Goal: Browse casually

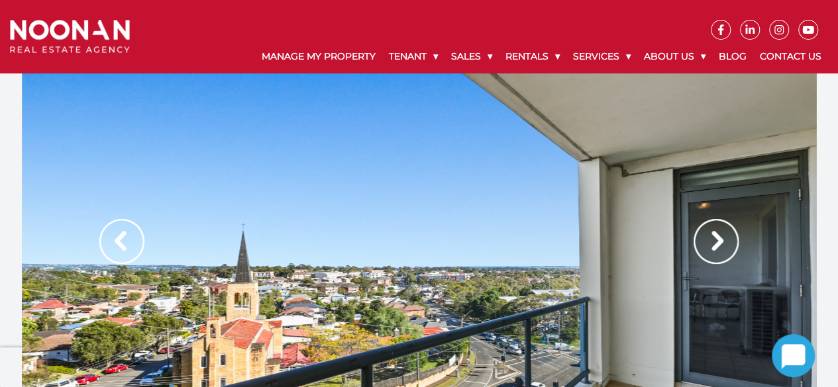
click at [716, 241] on img at bounding box center [715, 241] width 45 height 45
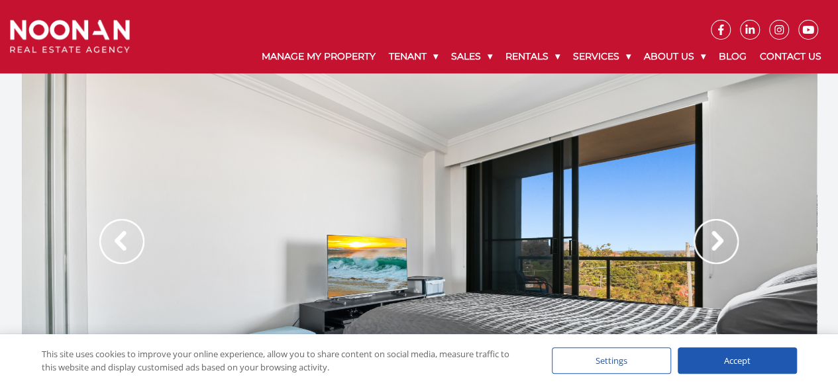
click at [716, 241] on img at bounding box center [715, 241] width 45 height 45
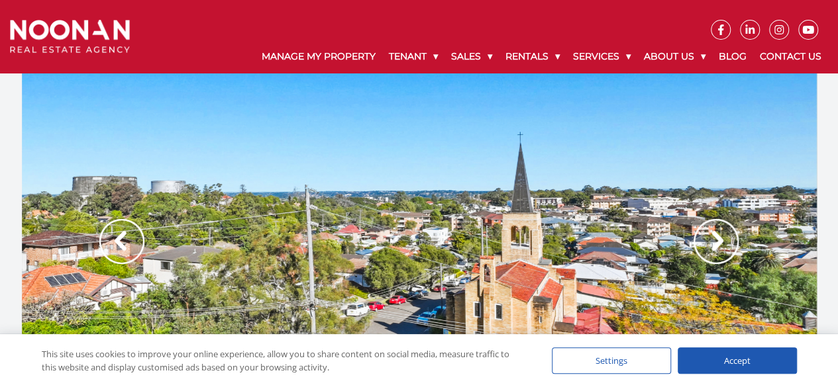
click at [716, 241] on img at bounding box center [715, 241] width 45 height 45
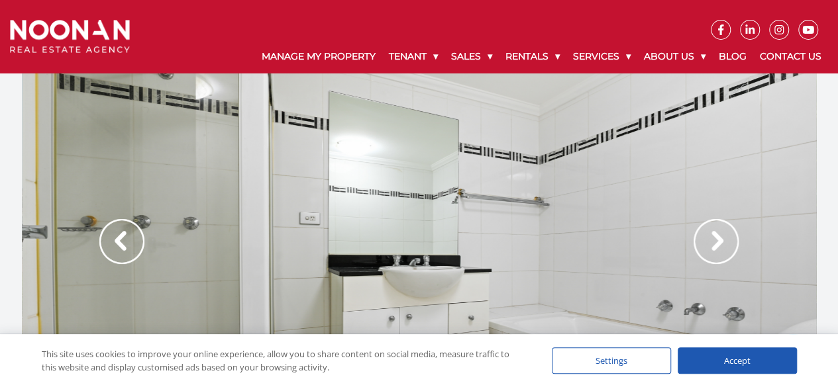
click at [716, 241] on img at bounding box center [715, 241] width 45 height 45
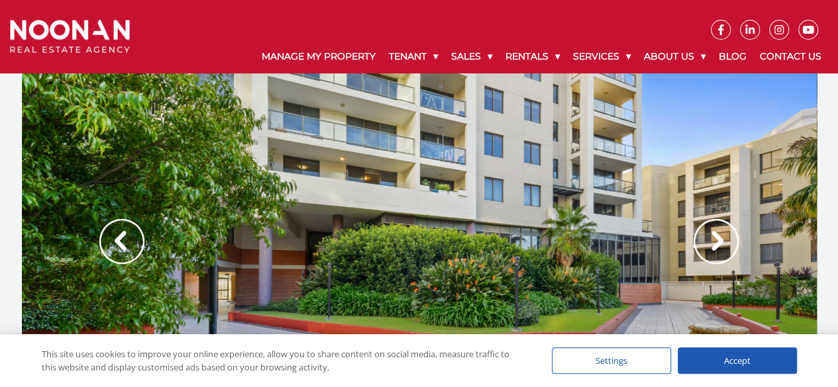
click at [716, 241] on img at bounding box center [715, 241] width 45 height 45
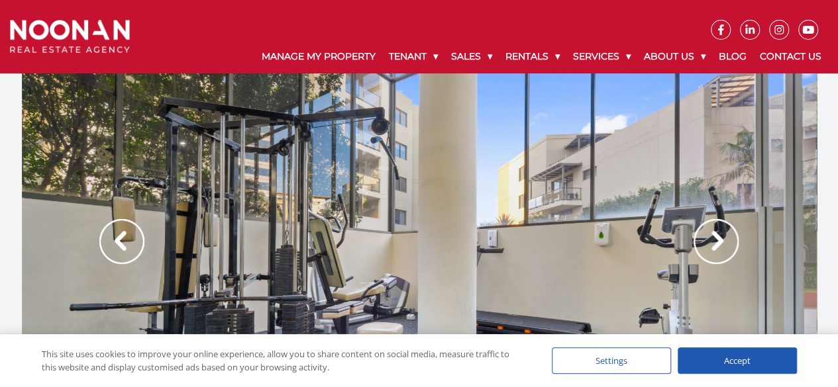
click at [716, 241] on img at bounding box center [715, 241] width 45 height 45
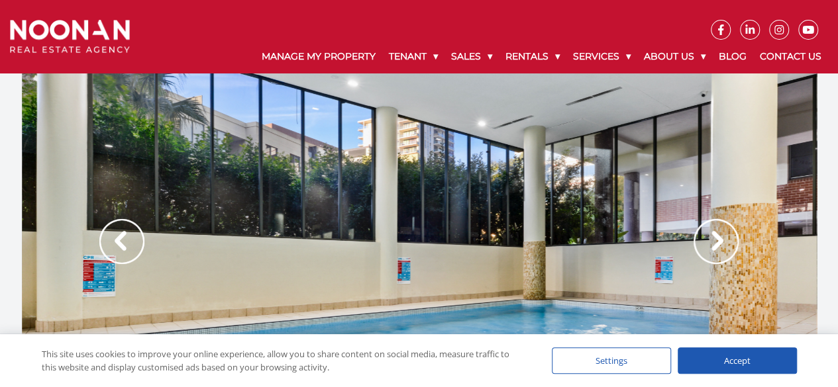
click at [716, 241] on img at bounding box center [715, 241] width 45 height 45
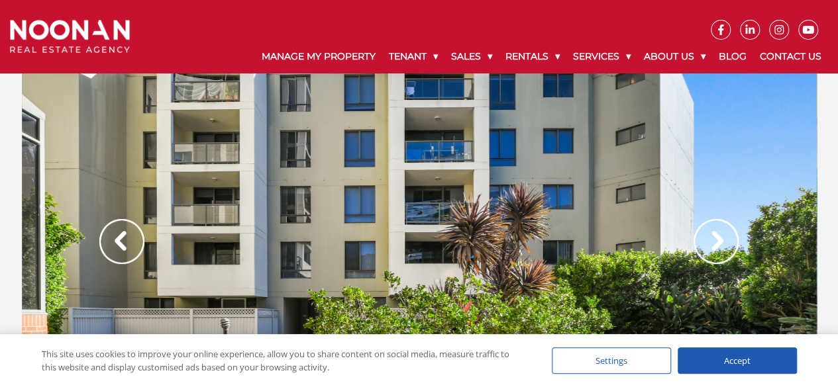
click at [716, 241] on img at bounding box center [715, 241] width 45 height 45
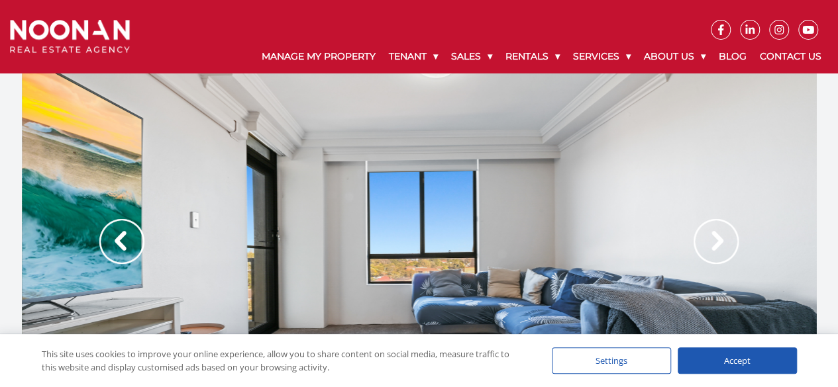
click at [716, 241] on img at bounding box center [715, 241] width 45 height 45
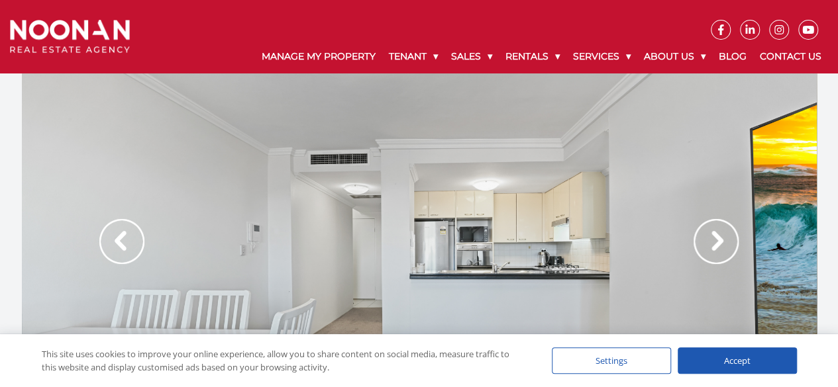
click at [716, 241] on img at bounding box center [715, 241] width 45 height 45
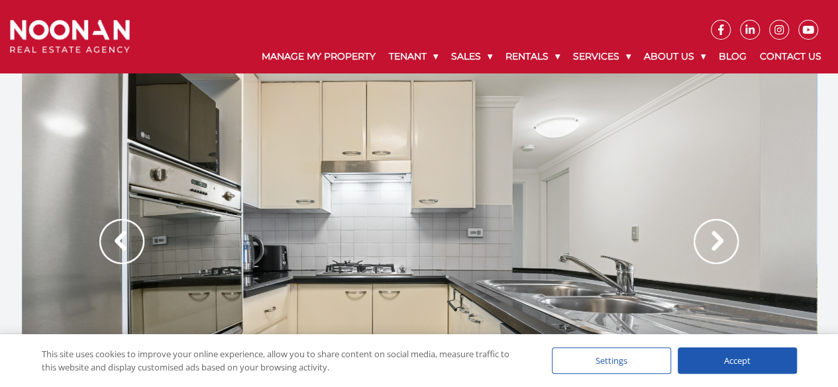
click at [716, 241] on img at bounding box center [715, 241] width 45 height 45
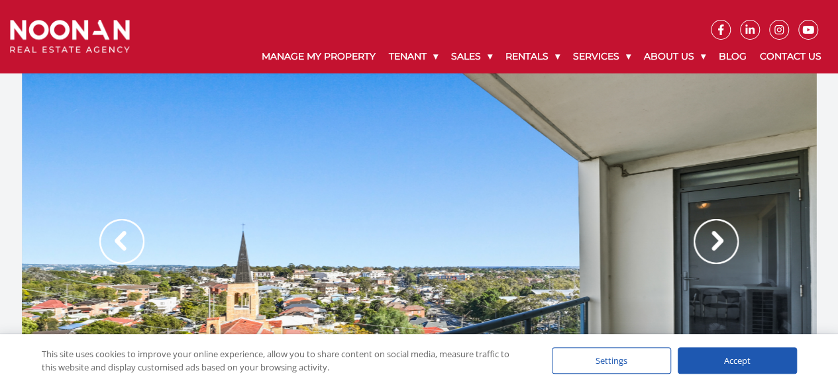
click at [716, 241] on img at bounding box center [715, 241] width 45 height 45
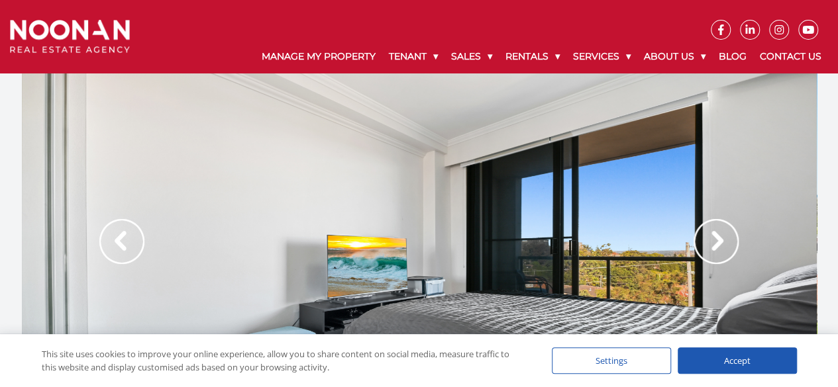
click at [716, 241] on img at bounding box center [715, 241] width 45 height 45
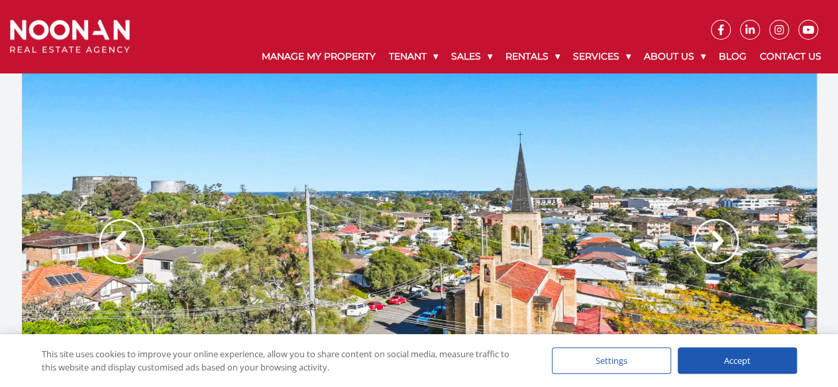
click at [716, 241] on img at bounding box center [715, 241] width 45 height 45
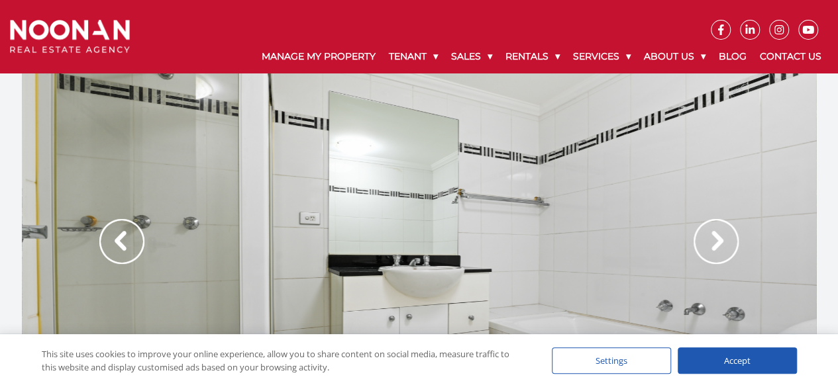
click at [716, 241] on img at bounding box center [715, 241] width 45 height 45
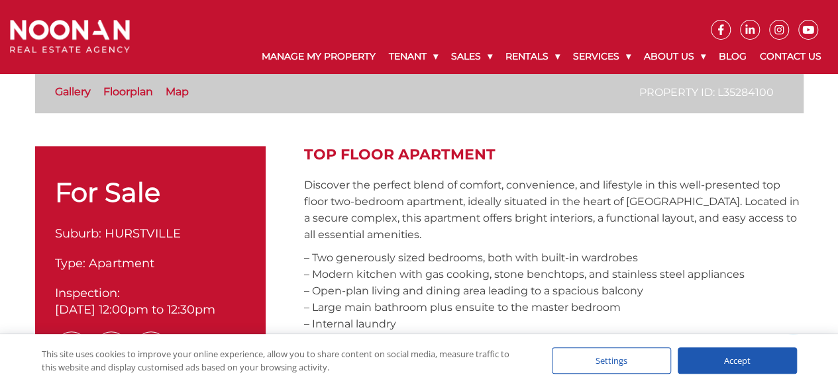
scroll to position [362, 0]
